Goal: Task Accomplishment & Management: Use online tool/utility

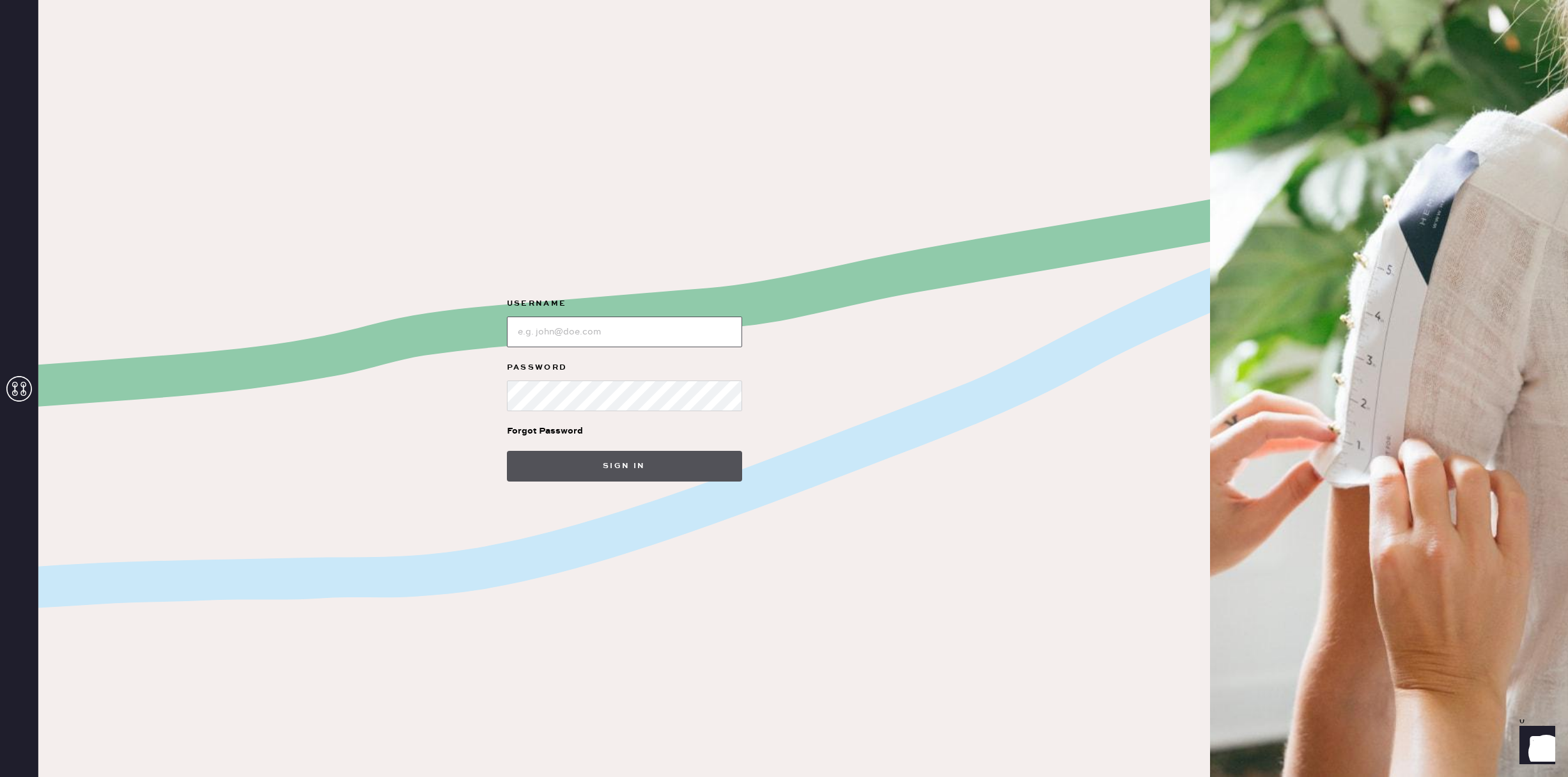
type input "reformationsouthcoastplaza"
click at [672, 474] on button "Sign in" at bounding box center [624, 465] width 235 height 30
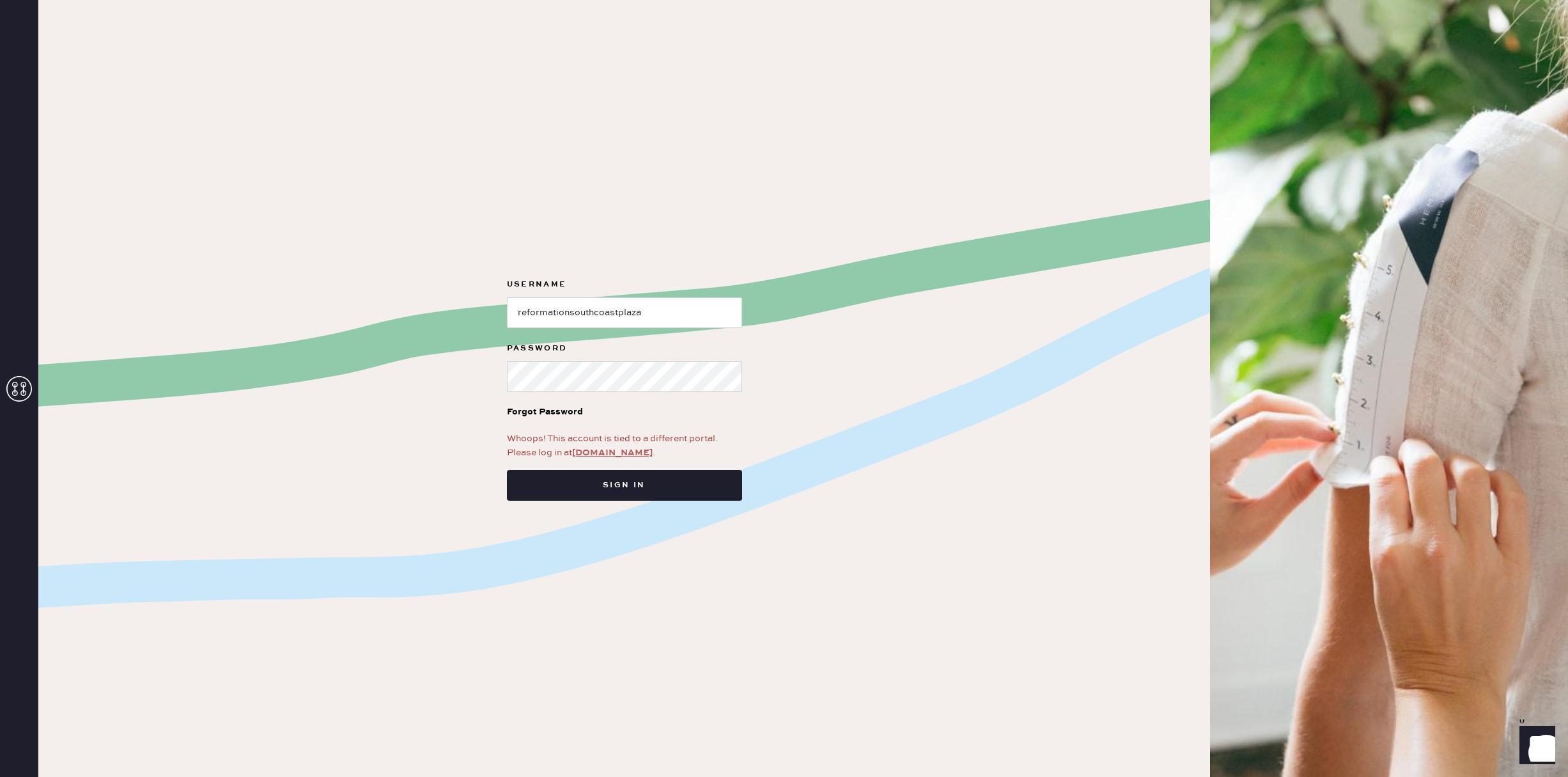
click at [632, 452] on link "[DOMAIN_NAME]" at bounding box center [613, 452] width 81 height 12
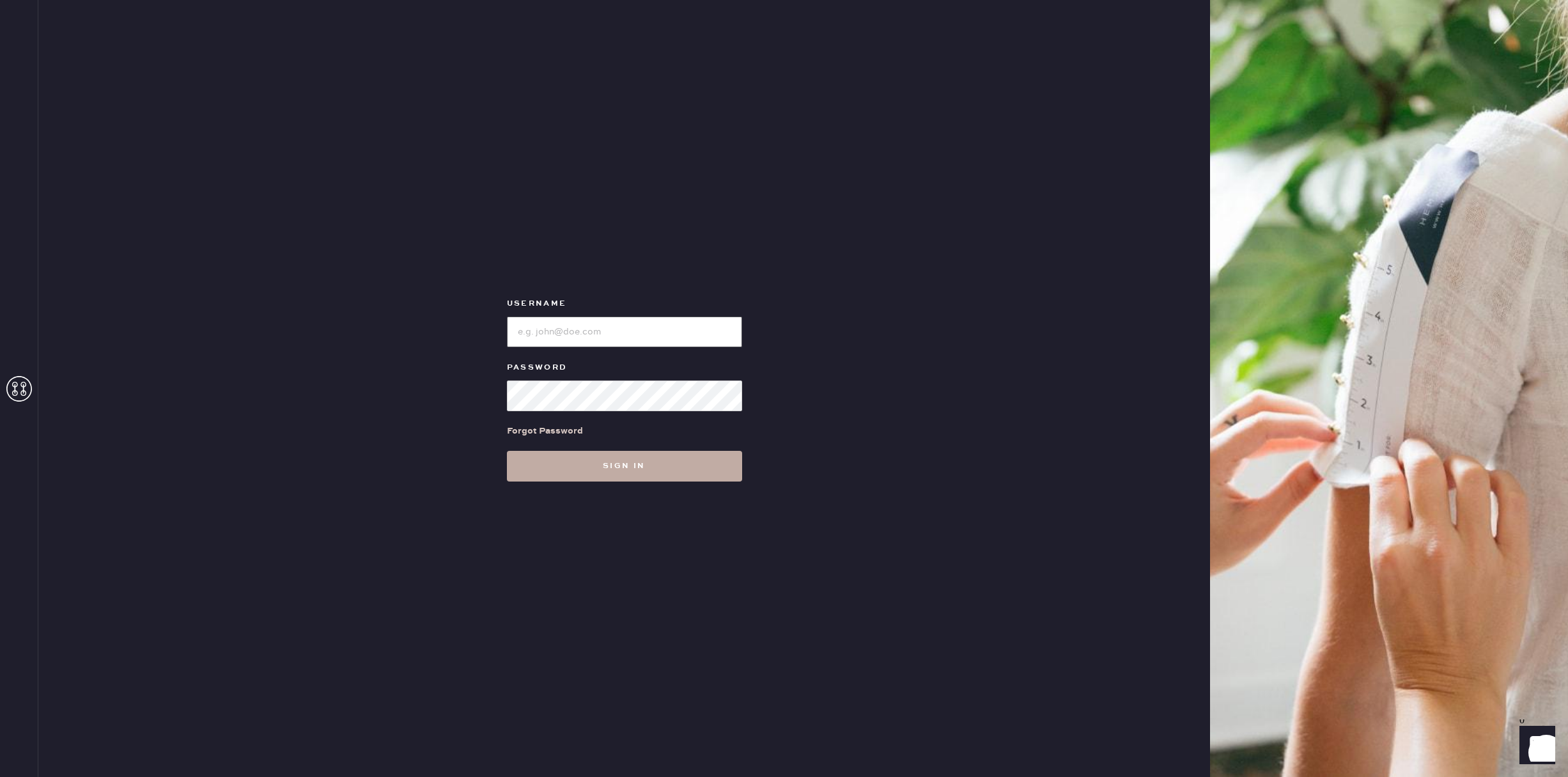
type input "reformationsouthcoastplaza"
click at [600, 474] on button "Sign in" at bounding box center [624, 465] width 235 height 30
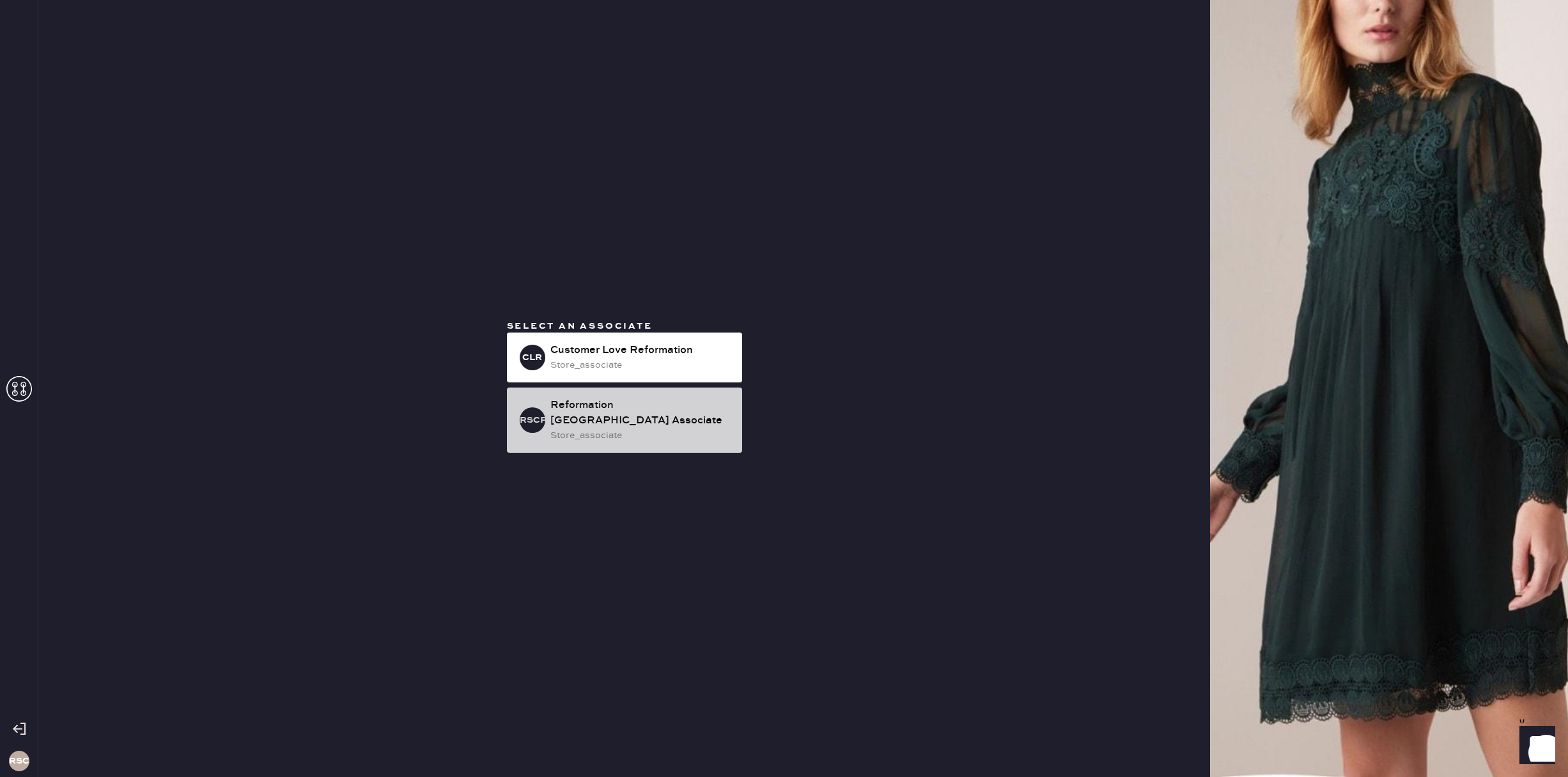
click at [615, 432] on div "store_associate" at bounding box center [641, 435] width 182 height 14
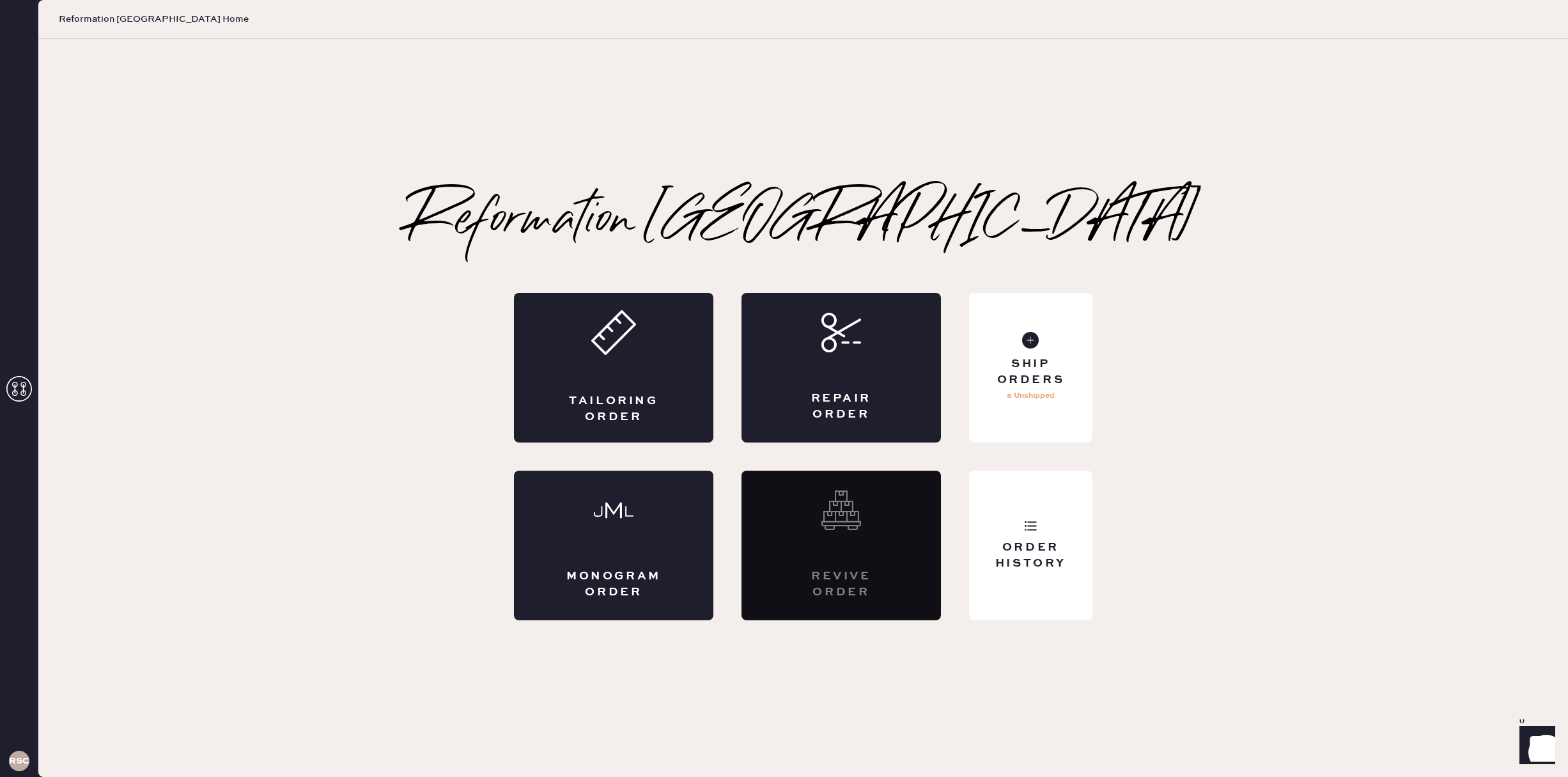
click at [1052, 395] on p "5 Unshipped" at bounding box center [1031, 396] width 48 height 16
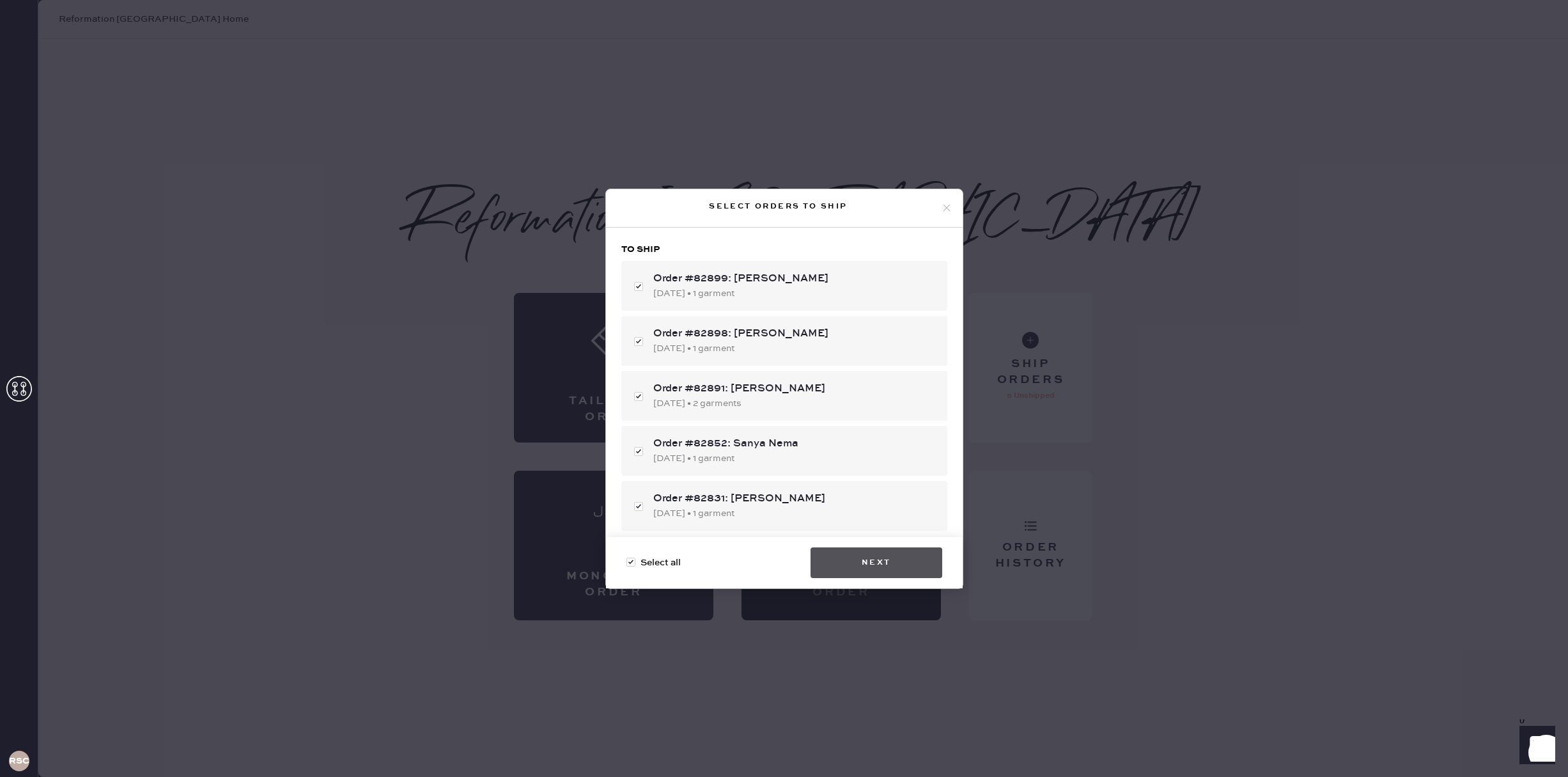
click at [884, 561] on button "Next" at bounding box center [876, 562] width 132 height 30
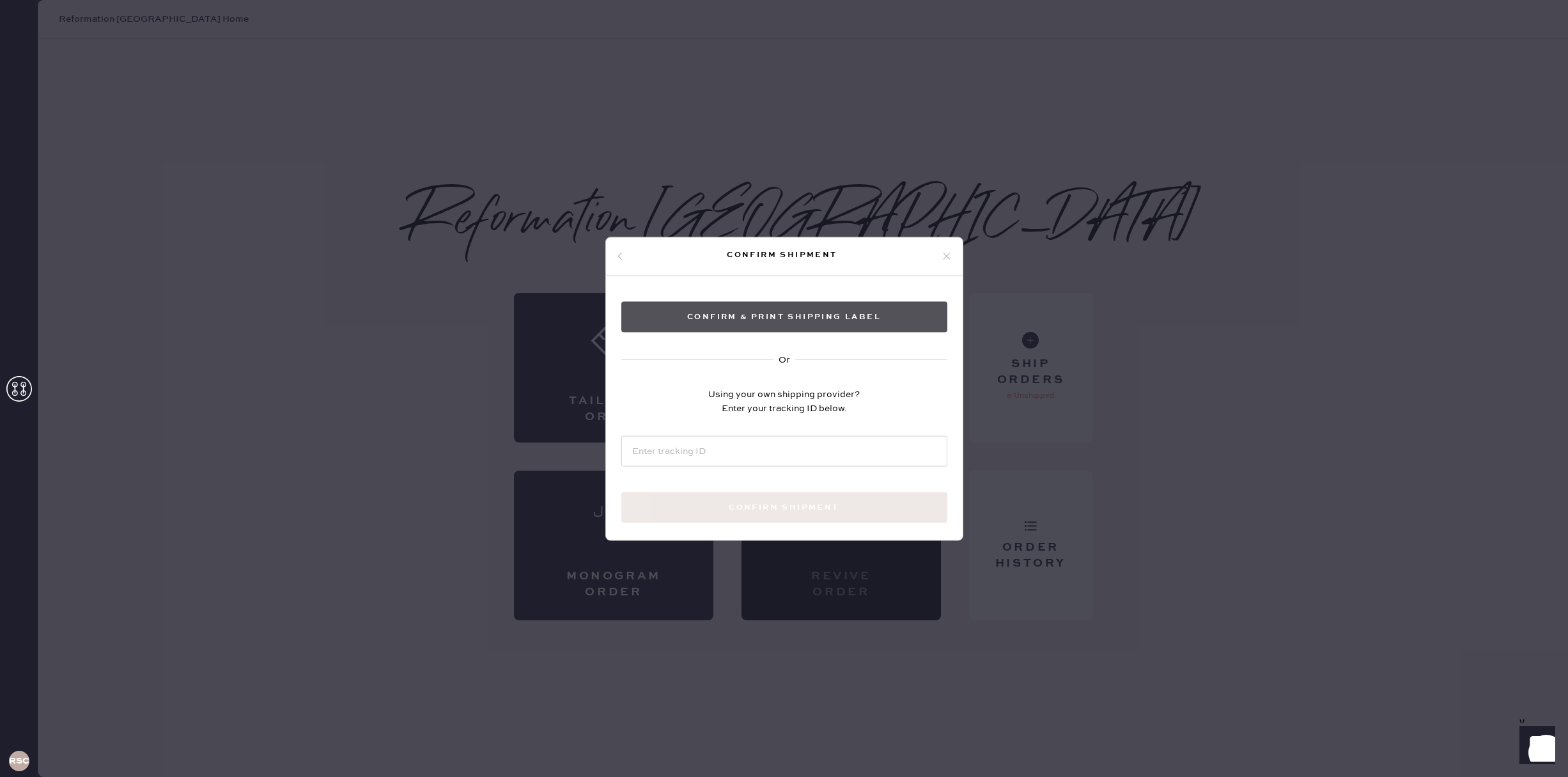
click at [849, 326] on button "Confirm & Print shipping label" at bounding box center [784, 316] width 326 height 30
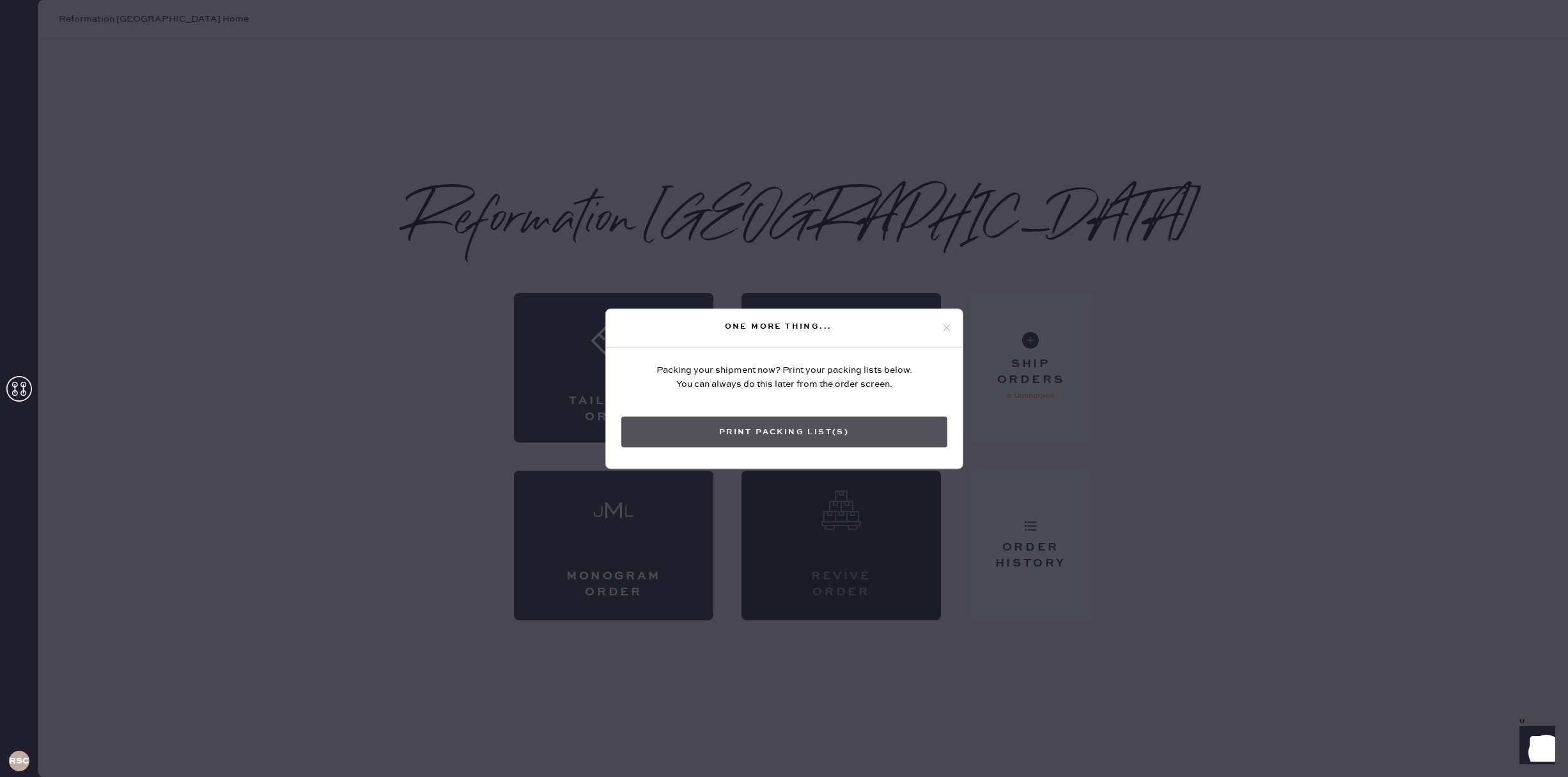
click at [824, 433] on button "Print Packing List(s)" at bounding box center [784, 431] width 326 height 30
